Goal: Task Accomplishment & Management: Use online tool/utility

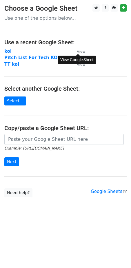
click at [80, 50] on small "View" at bounding box center [81, 51] width 9 height 4
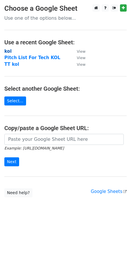
click at [6, 50] on strong "kol" at bounding box center [7, 51] width 7 height 5
click at [7, 52] on strong "kol" at bounding box center [7, 51] width 7 height 5
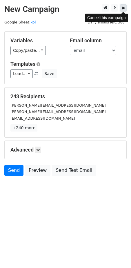
click at [124, 8] on icon at bounding box center [123, 8] width 3 height 4
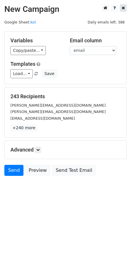
click at [124, 9] on icon at bounding box center [123, 8] width 3 height 4
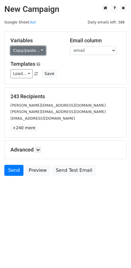
click at [37, 48] on link "Copy/paste..." at bounding box center [27, 50] width 35 height 9
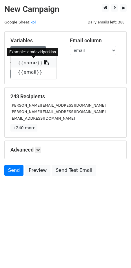
click at [35, 60] on link "{{name}}" at bounding box center [34, 62] width 46 height 9
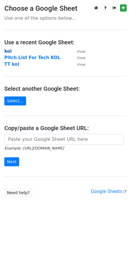
click at [8, 51] on strong "kol" at bounding box center [7, 51] width 7 height 5
click at [9, 53] on strong "kol" at bounding box center [7, 51] width 7 height 5
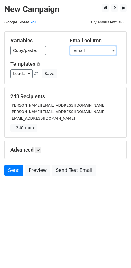
click at [86, 53] on select "name email" at bounding box center [93, 50] width 46 height 9
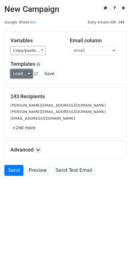
click at [24, 72] on link "Load..." at bounding box center [21, 73] width 22 height 9
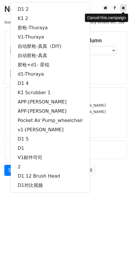
click at [122, 5] on link at bounding box center [123, 7] width 7 height 7
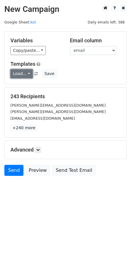
click at [14, 72] on link "Load..." at bounding box center [21, 73] width 22 height 9
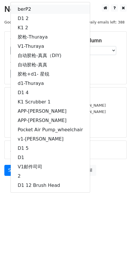
click at [39, 10] on link "berP2" at bounding box center [50, 9] width 79 height 9
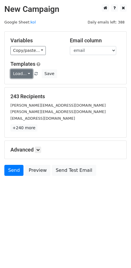
click at [16, 71] on link "Load..." at bounding box center [21, 73] width 22 height 9
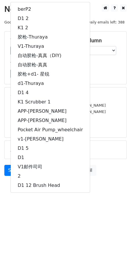
click at [65, 222] on html "New Campaign Daily emails left: 388 Google Sheet: kol Variables Copy/paste... {…" at bounding box center [65, 134] width 131 height 268
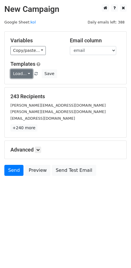
click at [28, 74] on link "Load..." at bounding box center [21, 73] width 22 height 9
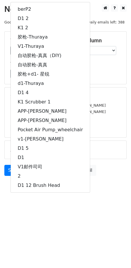
click at [68, 254] on html "New Campaign Daily emails left: 388 Google Sheet: kol Variables Copy/paste... {…" at bounding box center [65, 134] width 131 height 268
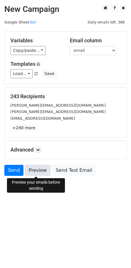
click at [43, 174] on link "Preview" at bounding box center [38, 170] width 26 height 11
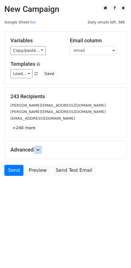
click at [40, 151] on icon at bounding box center [37, 149] width 3 height 3
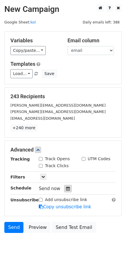
click at [66, 189] on icon at bounding box center [68, 189] width 4 height 4
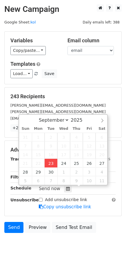
type input "2025-09-23 18:18"
type input "06"
type input "18"
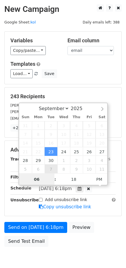
scroll to position [0, 0]
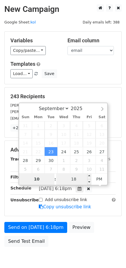
type input "10"
type input "2025-09-23 22:18"
click at [79, 179] on input "18" at bounding box center [73, 180] width 35 height 12
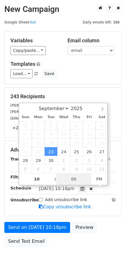
type input "0"
type input "09"
type input "2025-09-23 22:09"
click at [101, 219] on form "Variables Copy/paste... {{name}} {{email}} Email column name email Templates Lo…" at bounding box center [63, 140] width 118 height 219
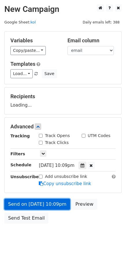
click at [49, 203] on link "Send on Sep 23 at 10:09pm" at bounding box center [37, 204] width 66 height 11
